Goal: Communication & Community: Answer question/provide support

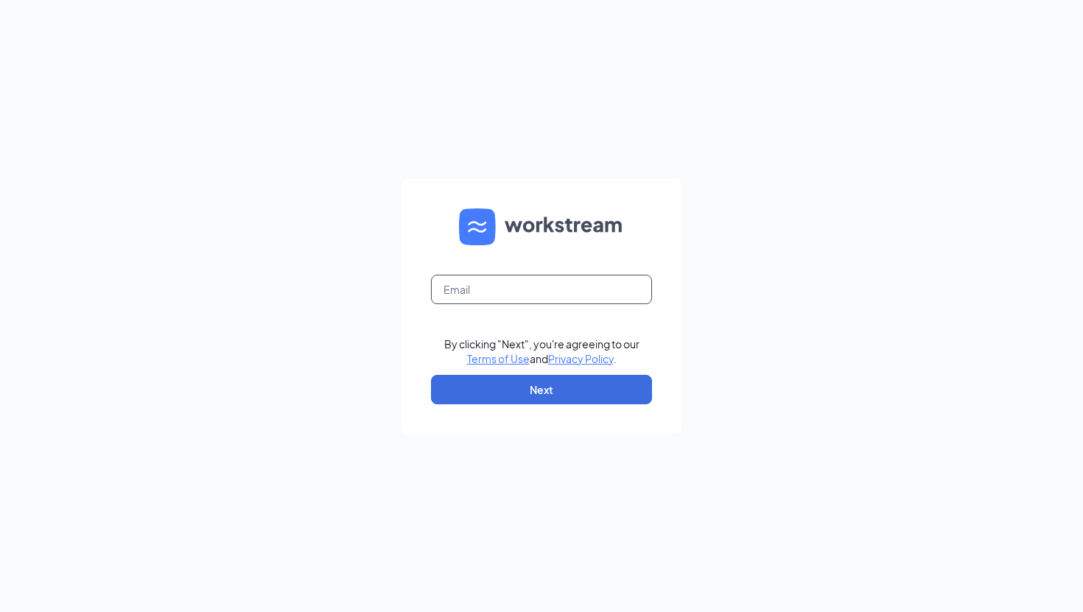
click at [504, 279] on input "text" at bounding box center [541, 289] width 221 height 29
type input "[PERSON_NAME][EMAIL_ADDRESS][PERSON_NAME][DOMAIN_NAME]"
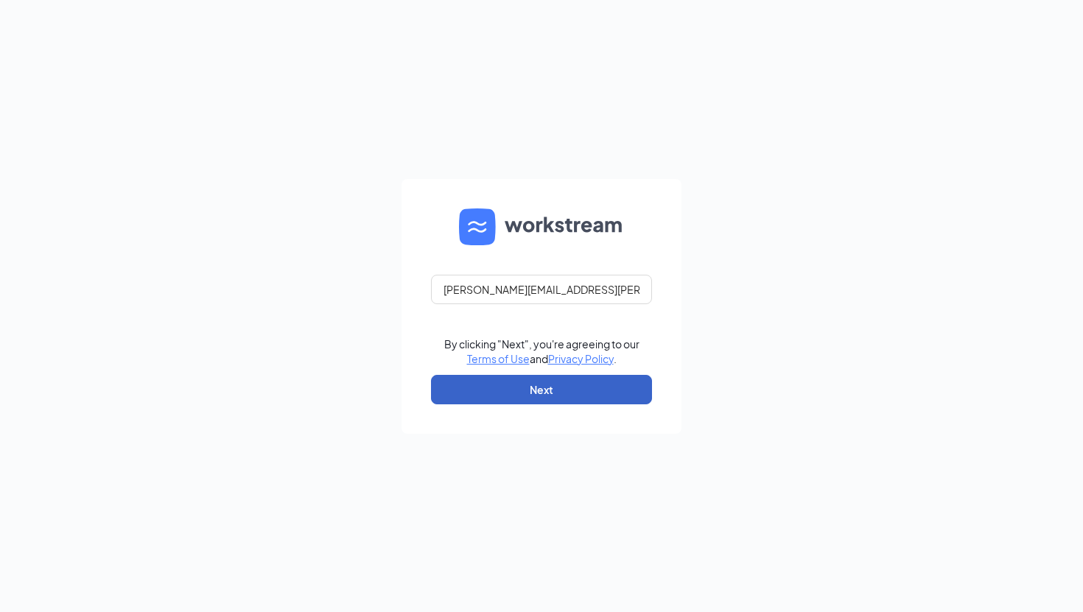
click at [542, 376] on button "Next" at bounding box center [541, 389] width 221 height 29
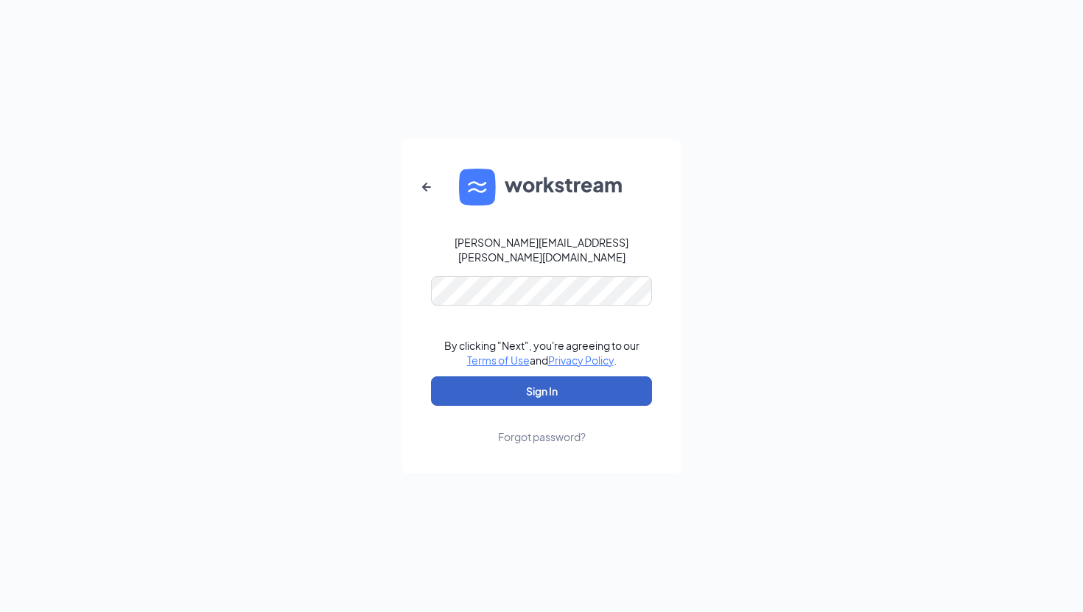
click at [561, 393] on button "Sign In" at bounding box center [541, 391] width 221 height 29
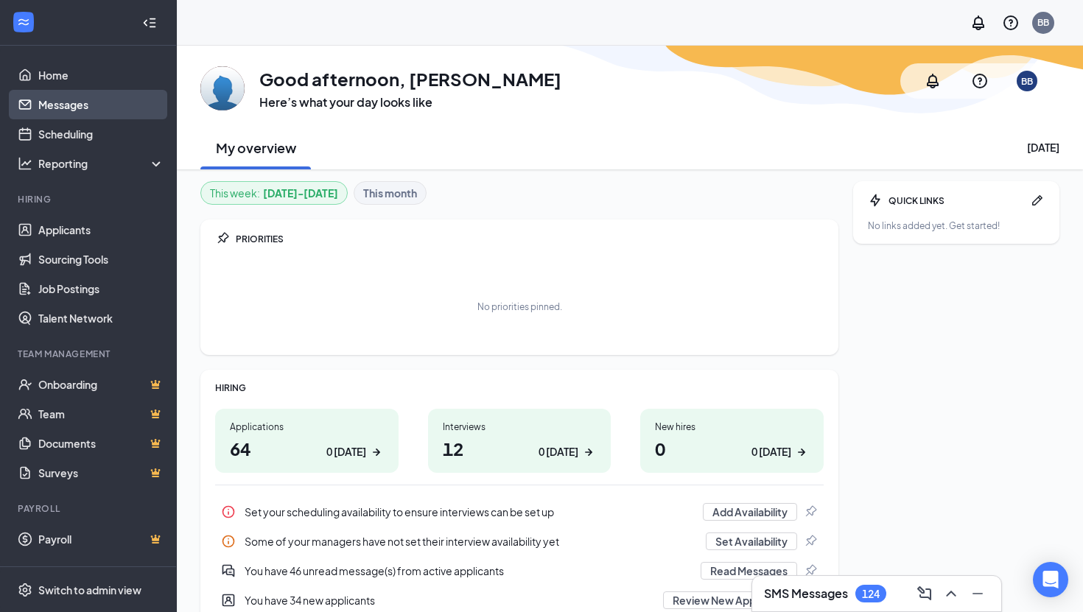
click at [111, 105] on link "Messages" at bounding box center [101, 104] width 126 height 29
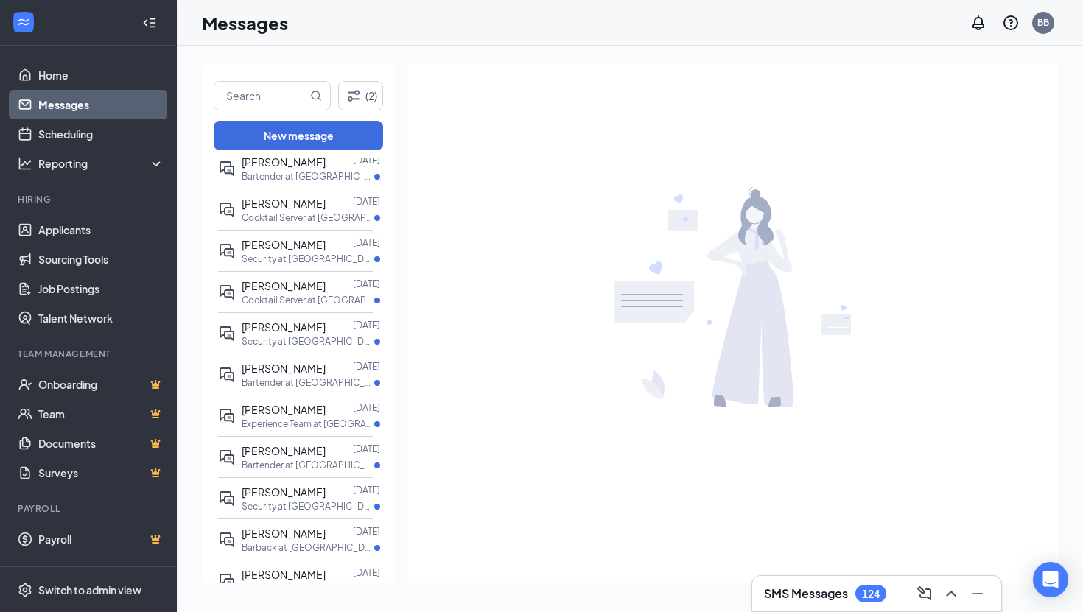
scroll to position [1810, 0]
click at [800, 587] on h3 "SMS Messages" at bounding box center [806, 594] width 84 height 16
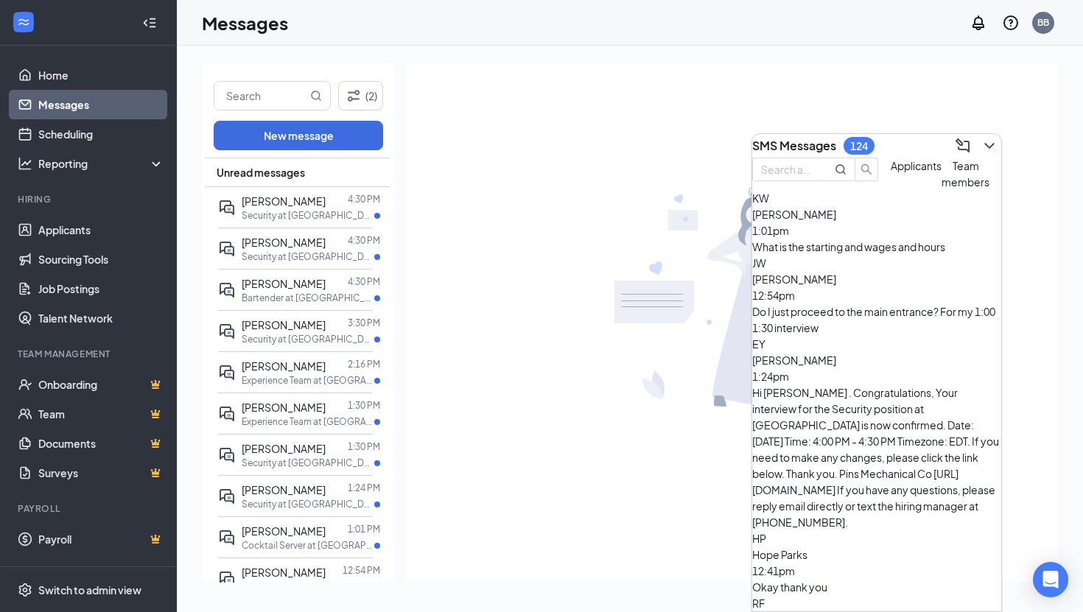
click at [911, 385] on div "Hi [PERSON_NAME] . Congratulations, Your interview for the Security position at…" at bounding box center [876, 458] width 249 height 146
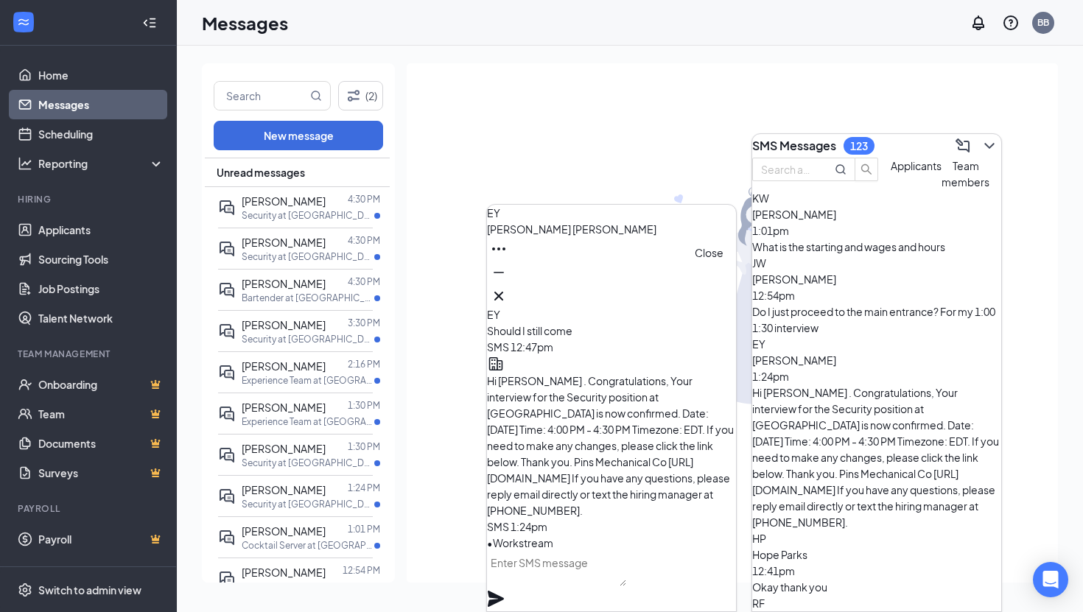
click at [503, 293] on icon "Cross" at bounding box center [498, 296] width 9 height 9
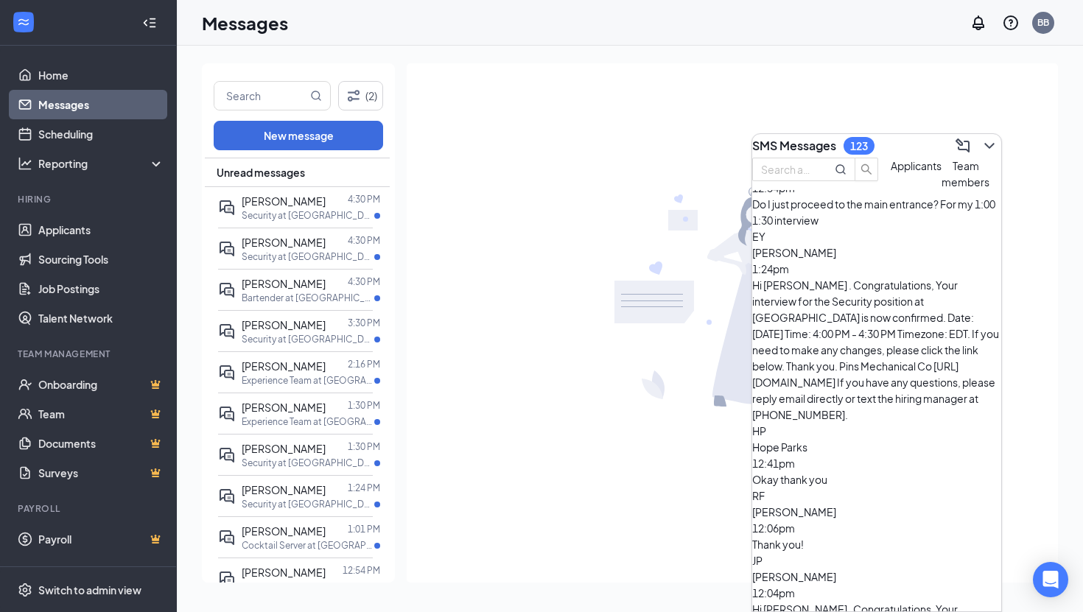
scroll to position [108, 0]
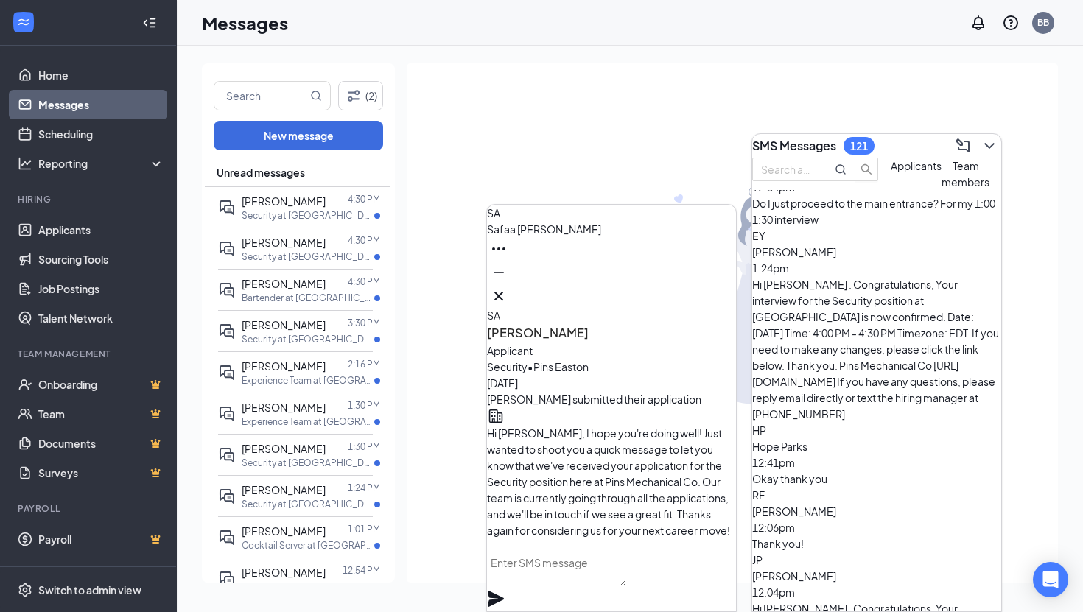
scroll to position [-186, 0]
click at [508, 288] on icon "Cross" at bounding box center [499, 296] width 18 height 18
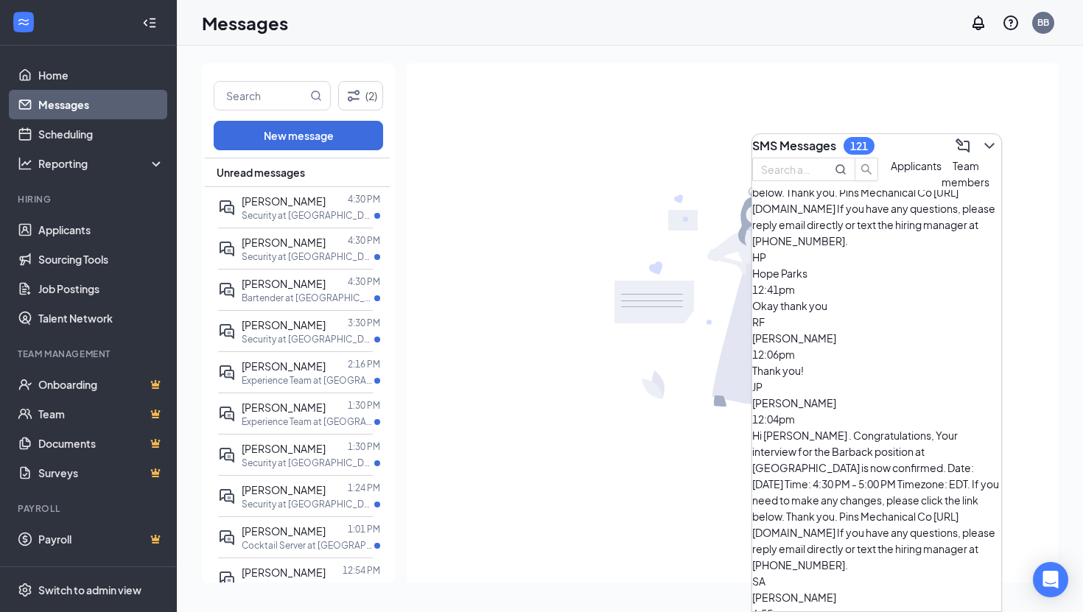
scroll to position [325, 0]
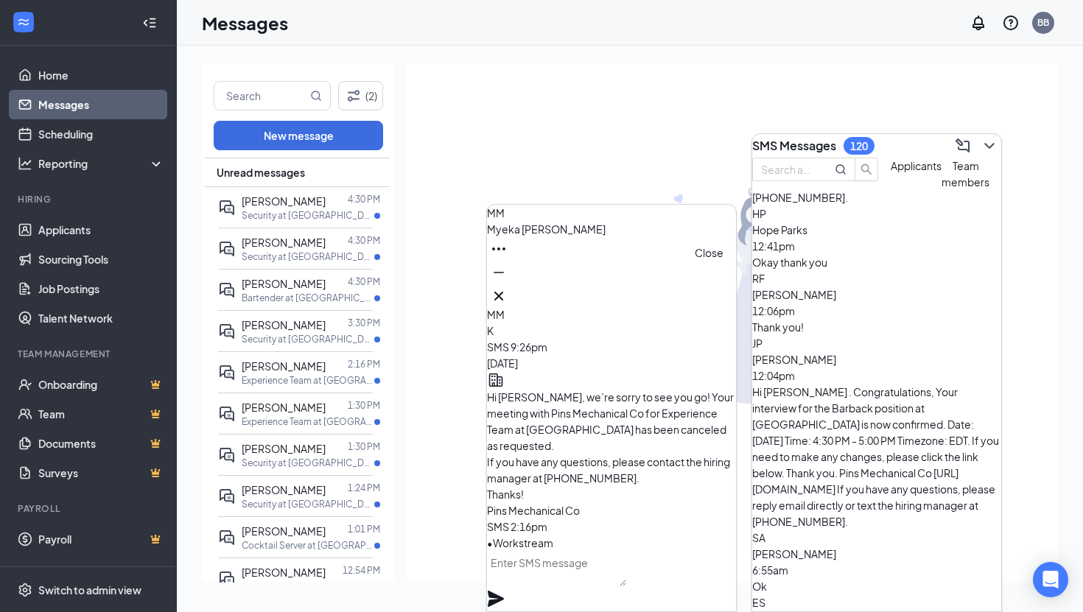
click at [508, 287] on icon "Cross" at bounding box center [499, 296] width 18 height 18
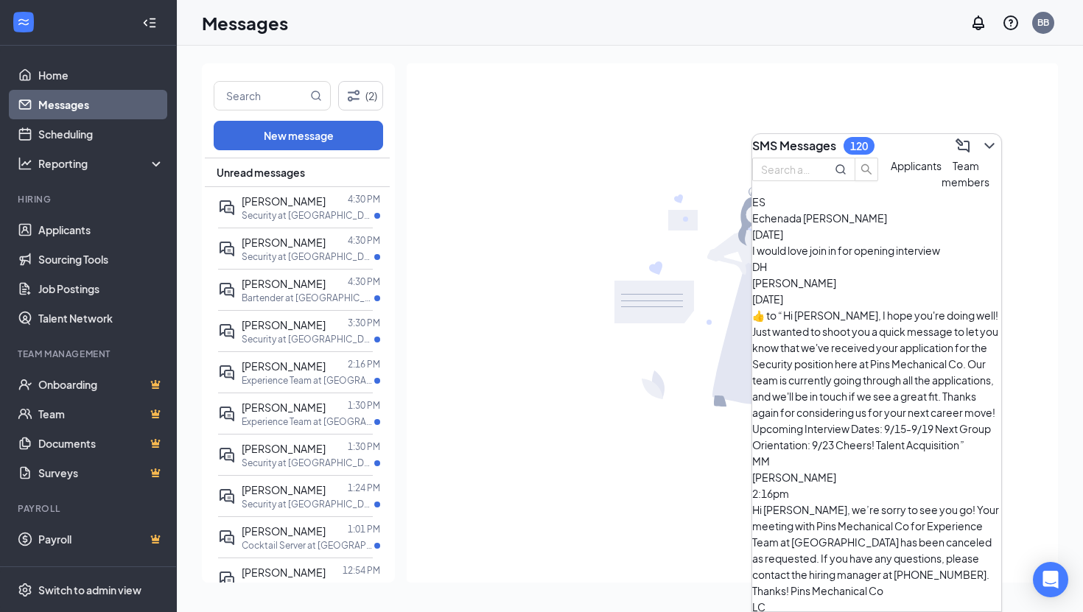
scroll to position [727, 0]
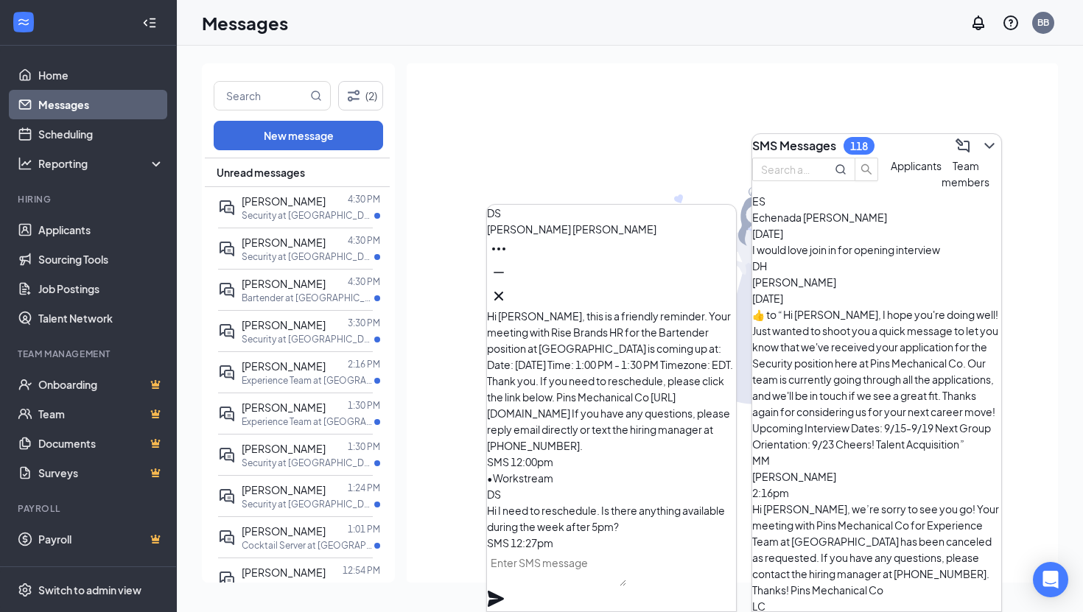
scroll to position [678, 0]
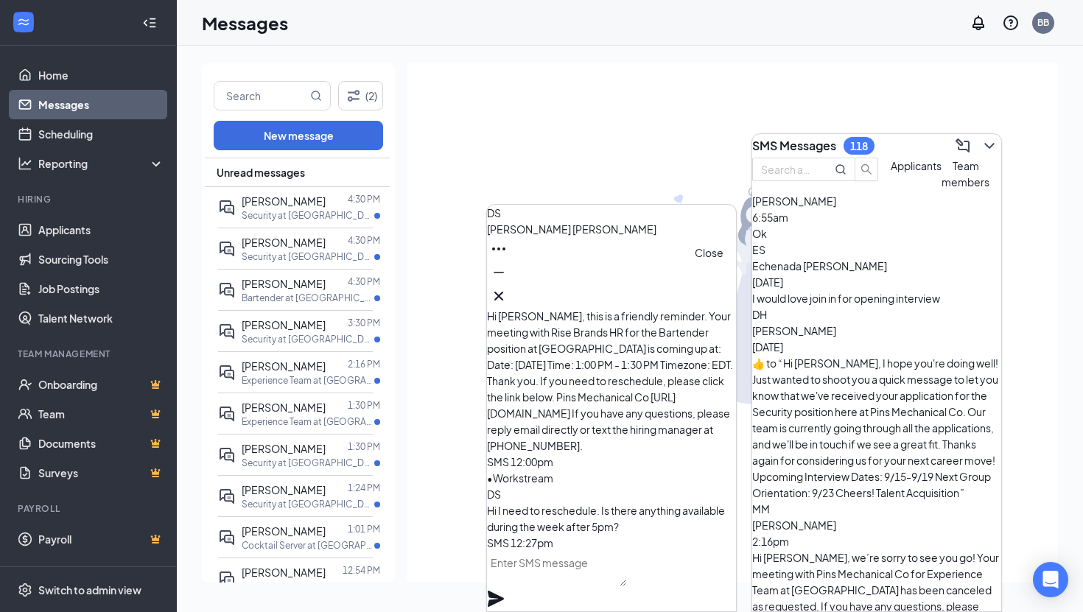
click at [508, 287] on icon "Cross" at bounding box center [499, 296] width 18 height 18
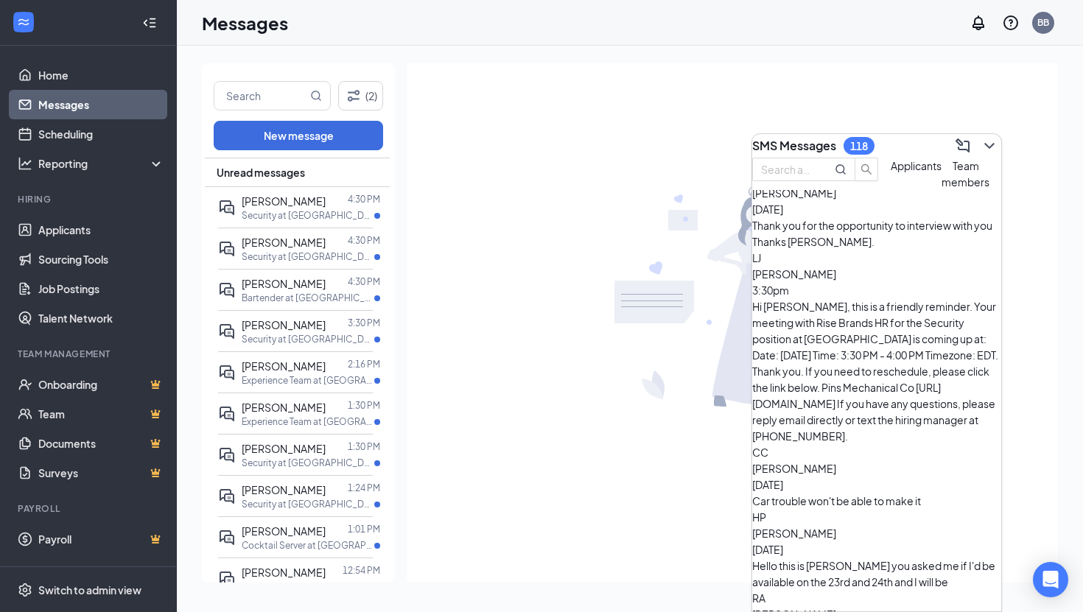
scroll to position [1164, 0]
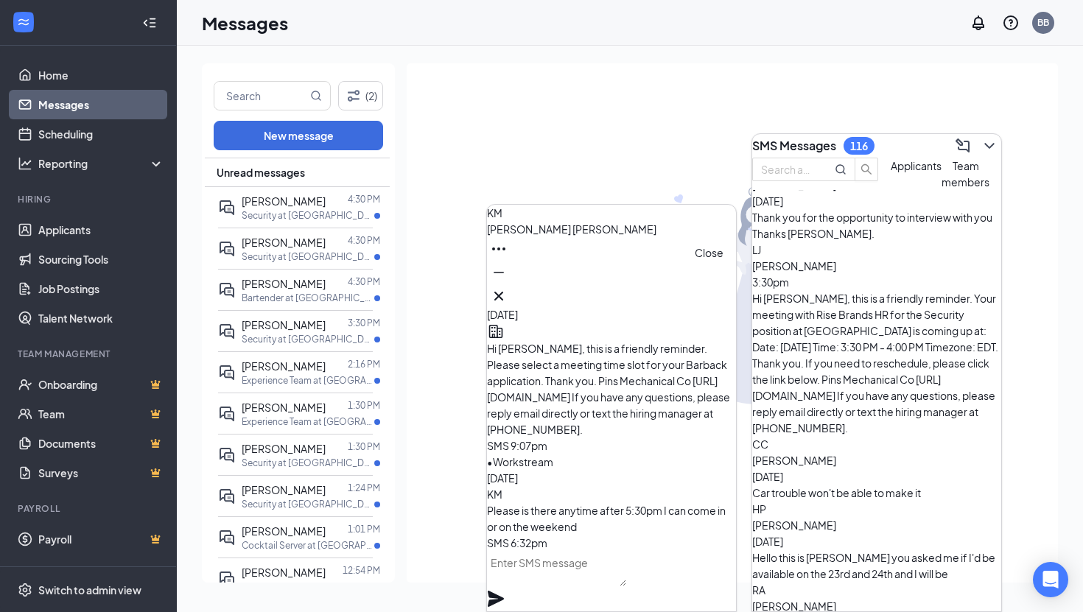
click at [508, 290] on icon "Cross" at bounding box center [499, 296] width 18 height 18
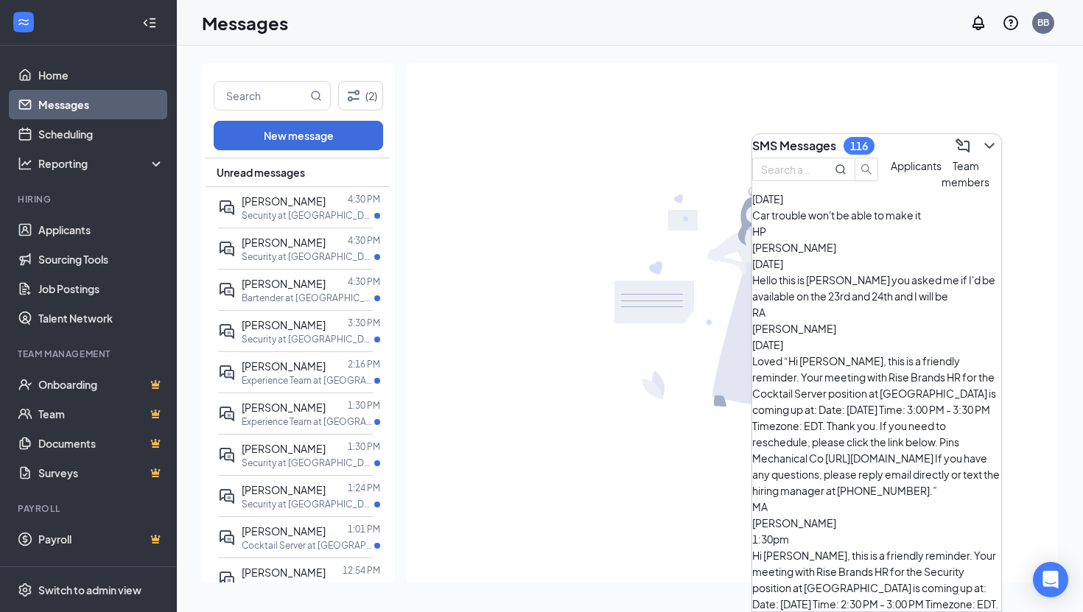
scroll to position [1485, 0]
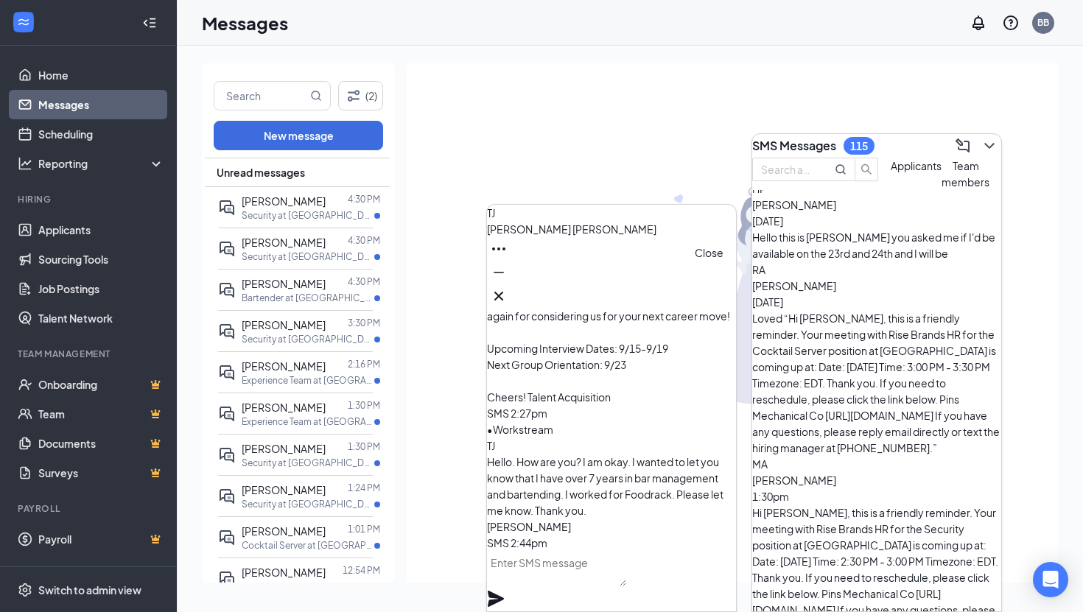
click at [508, 287] on icon "Cross" at bounding box center [499, 296] width 18 height 18
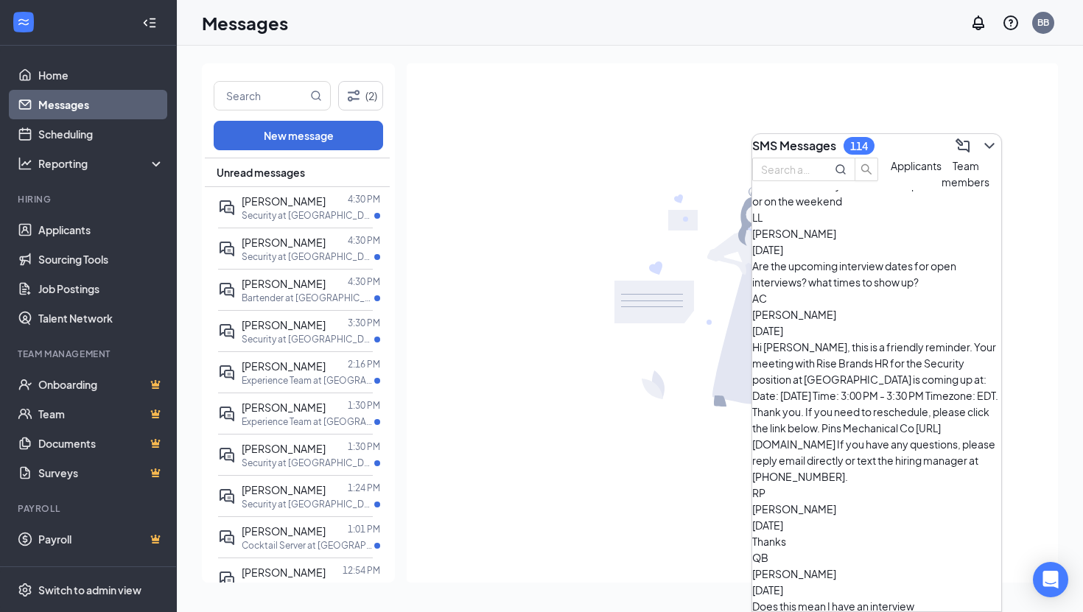
scroll to position [3304, 0]
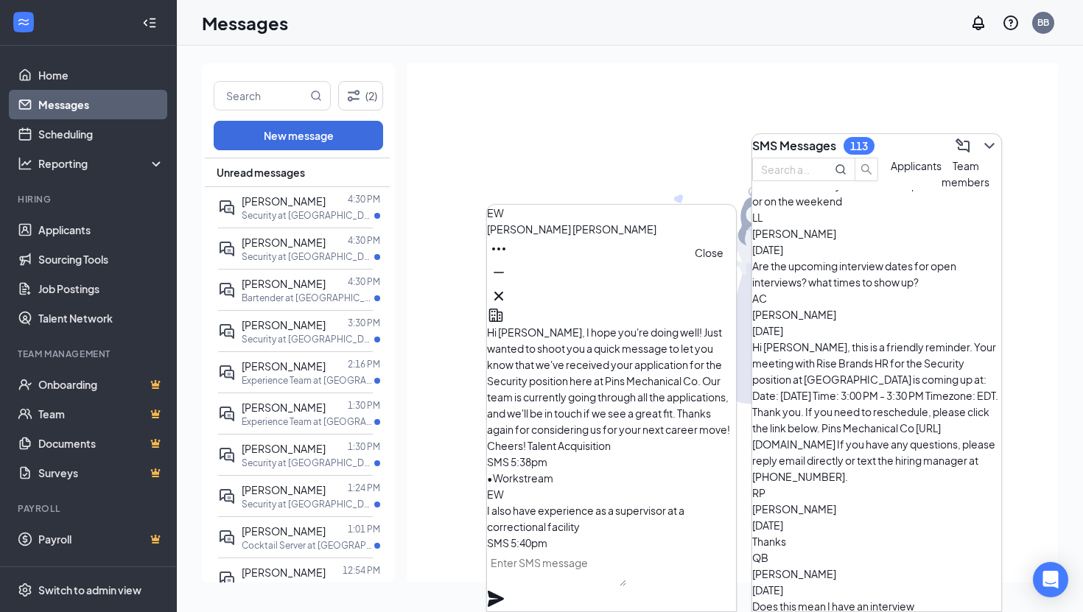
scroll to position [3255, 0]
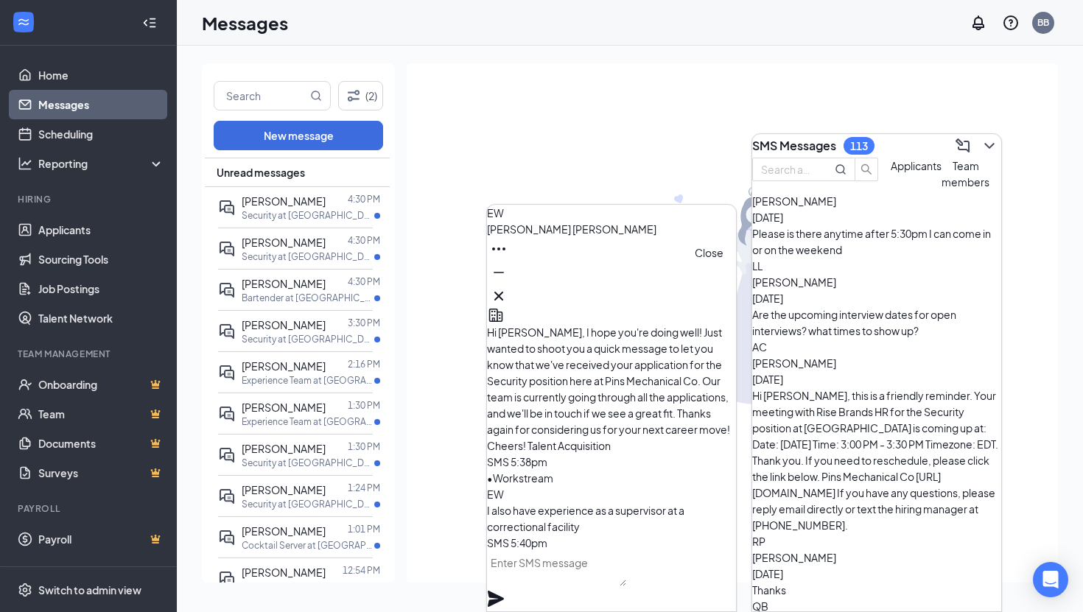
click at [508, 287] on icon "Cross" at bounding box center [499, 296] width 18 height 18
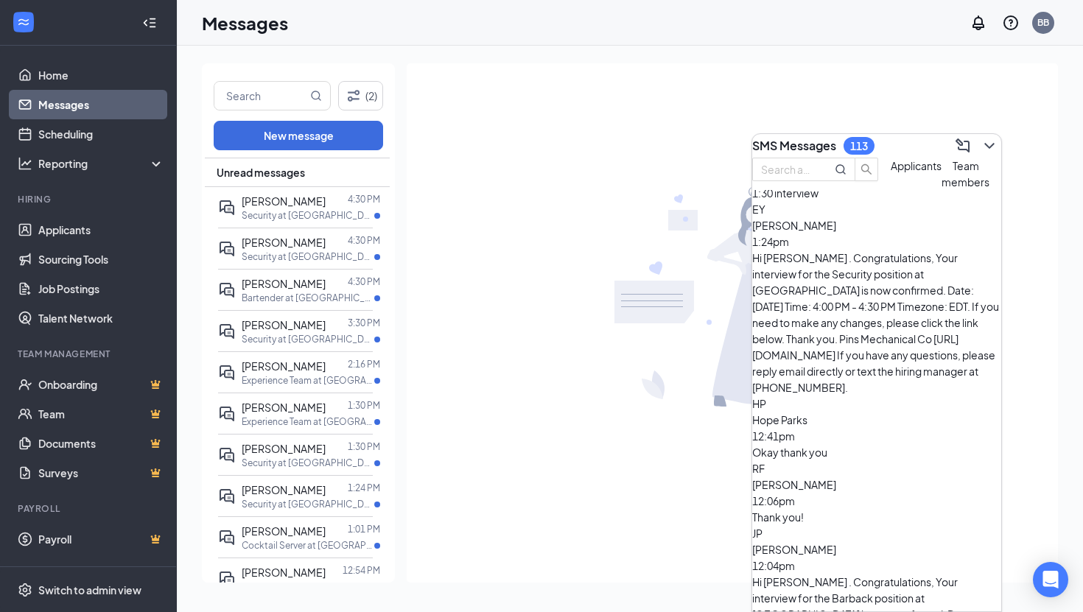
scroll to position [100, 0]
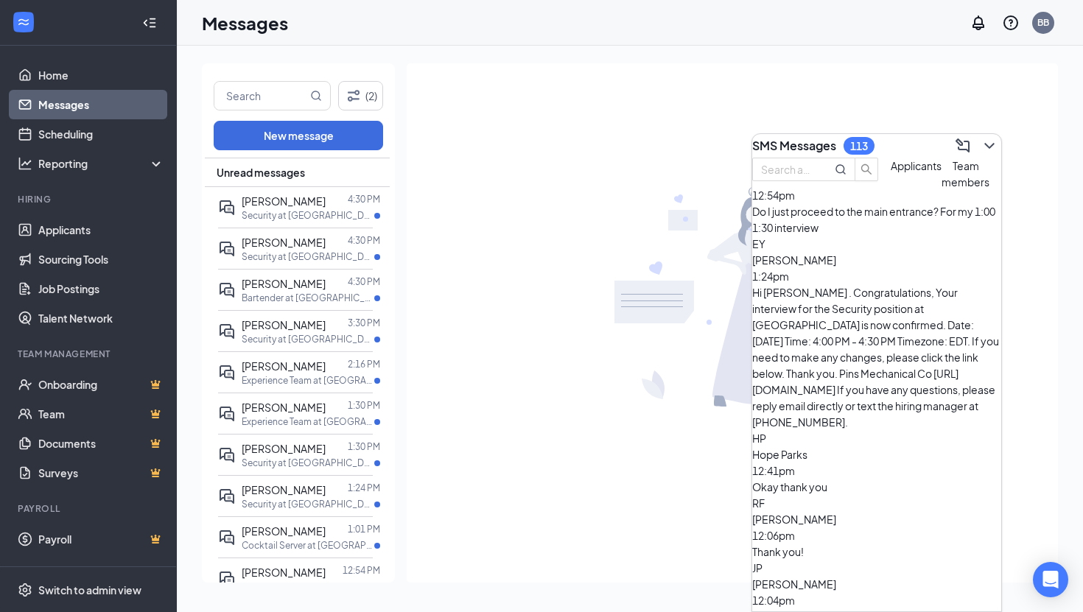
click at [836, 513] on span "[PERSON_NAME]" at bounding box center [794, 519] width 84 height 13
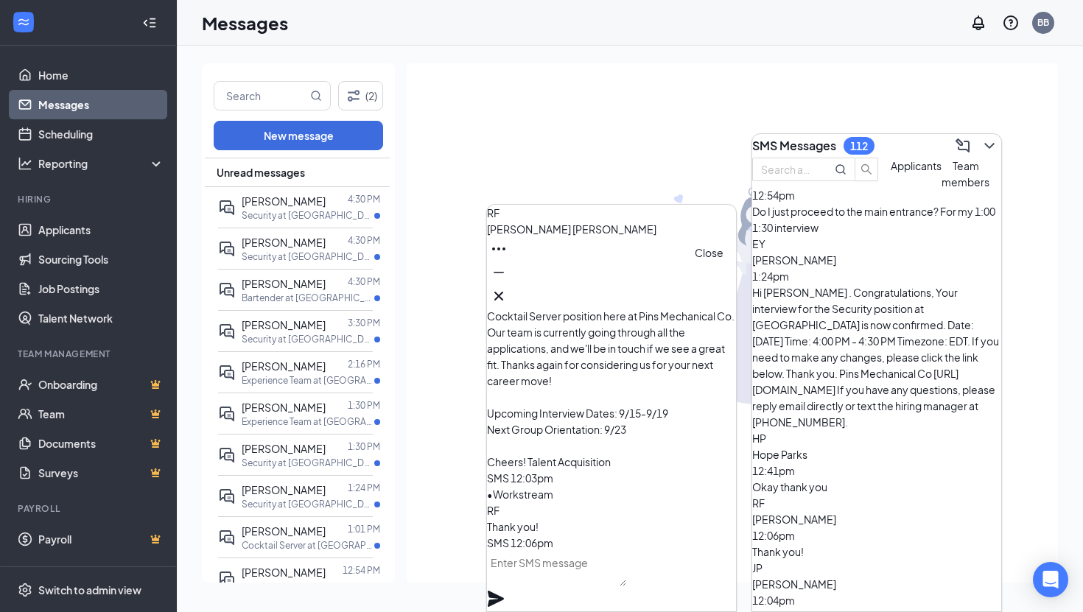
click at [503, 293] on icon "Cross" at bounding box center [498, 296] width 9 height 9
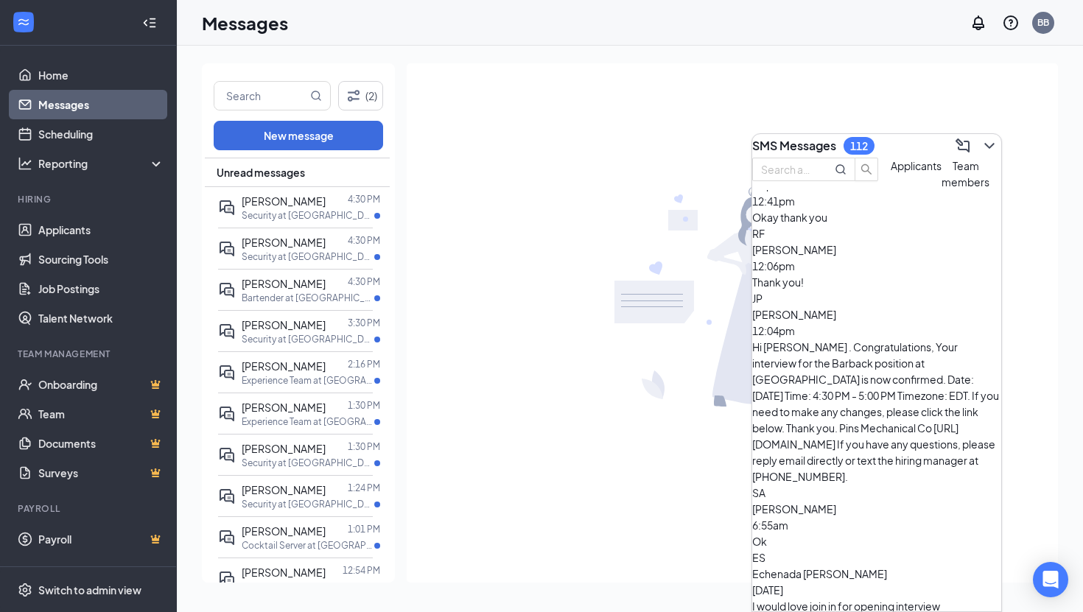
scroll to position [0, 0]
